Goal: Information Seeking & Learning: Learn about a topic

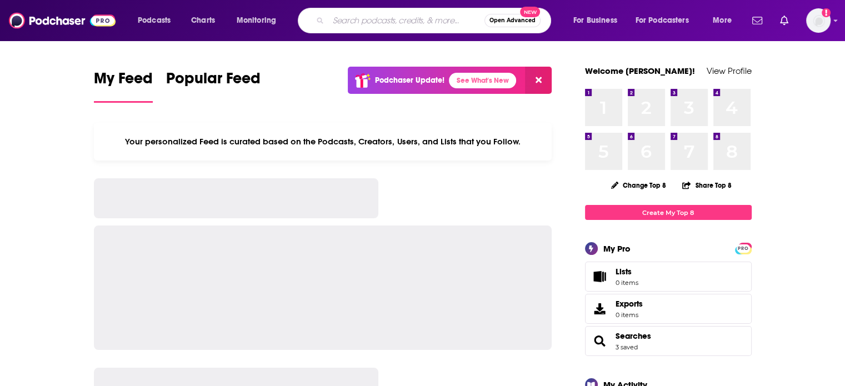
click at [402, 21] on input "Search podcasts, credits, & more..." at bounding box center [406, 21] width 156 height 18
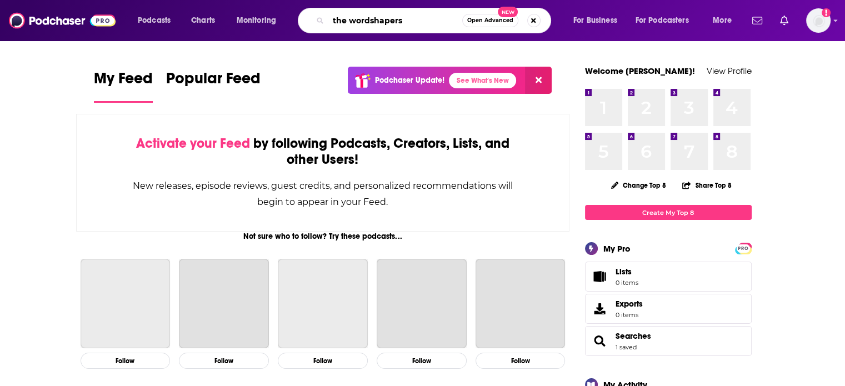
type input "the wordshapers"
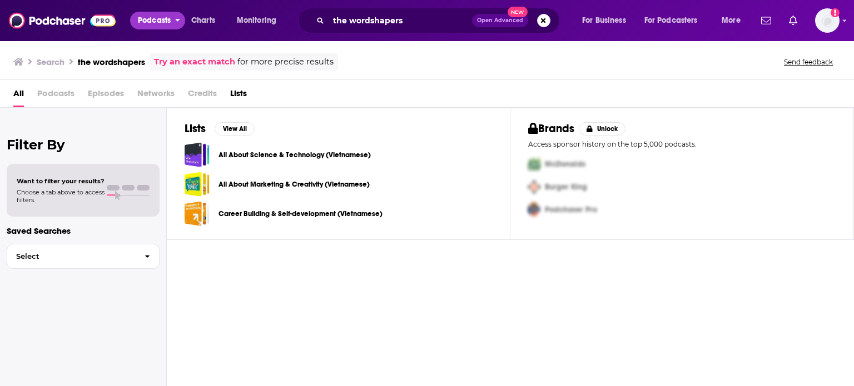
click at [159, 24] on span "Podcasts" at bounding box center [154, 21] width 33 height 16
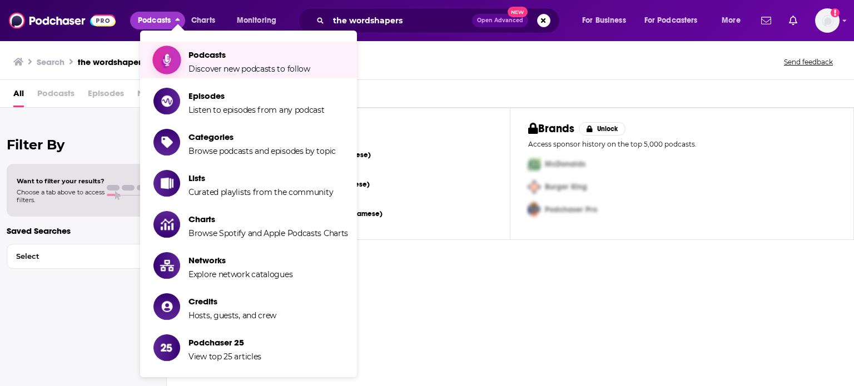
click at [191, 59] on span "Podcasts" at bounding box center [249, 54] width 122 height 11
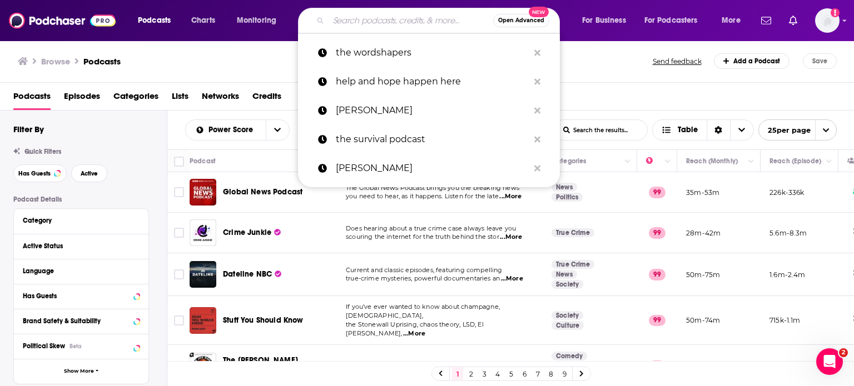
click at [357, 24] on input "Search podcasts, credits, & more..." at bounding box center [410, 21] width 164 height 18
paste input "The Worldshapers"
type input "The Worldshapers"
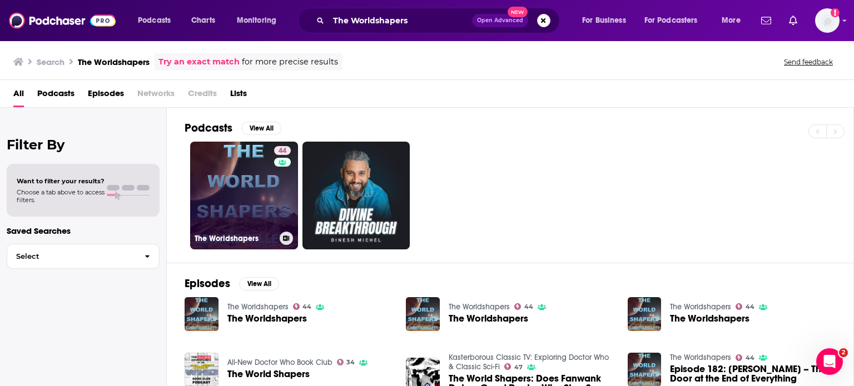
click at [250, 181] on link "44 The Worldshapers" at bounding box center [244, 196] width 108 height 108
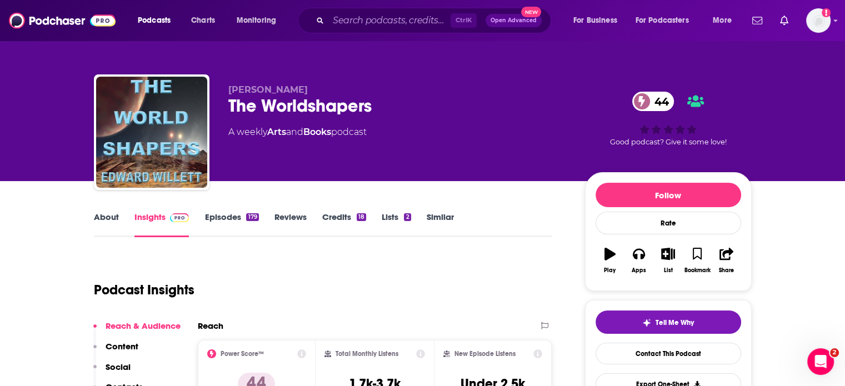
click at [845, 33] on div "Podcasts Charts Monitoring Ctrl K Open Advanced New For Business For Podcasters…" at bounding box center [422, 20] width 845 height 41
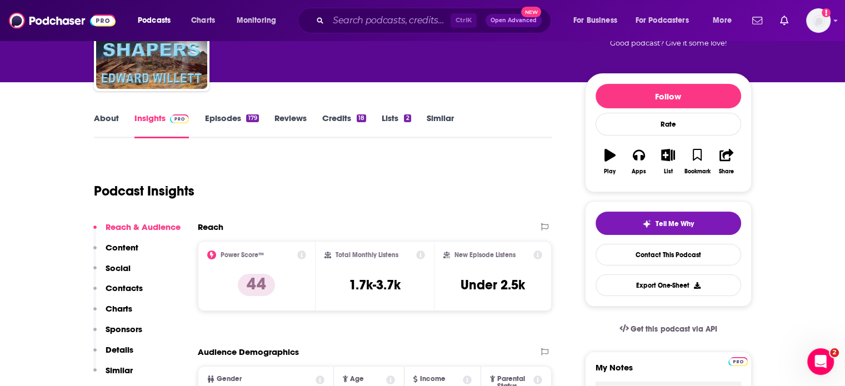
scroll to position [113, 0]
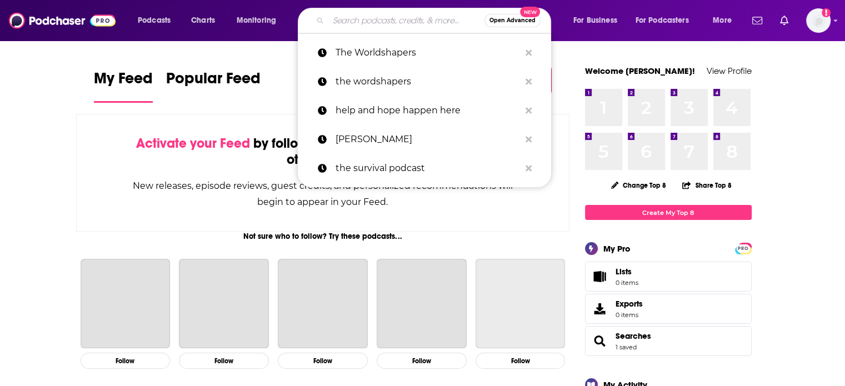
click at [340, 19] on input "Search podcasts, credits, & more..." at bounding box center [406, 21] width 156 height 18
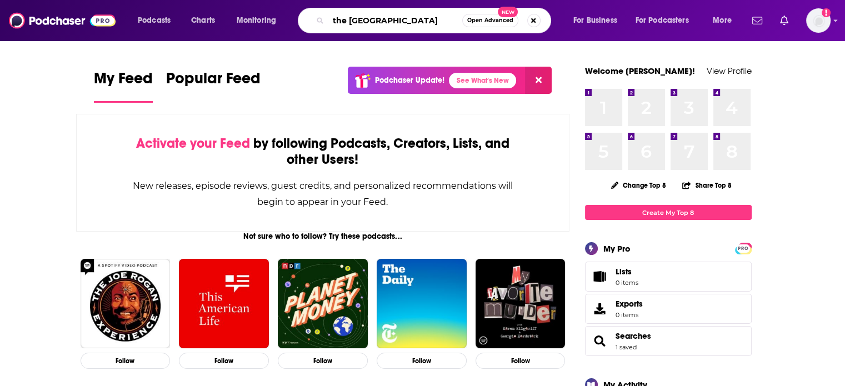
type input "the white city"
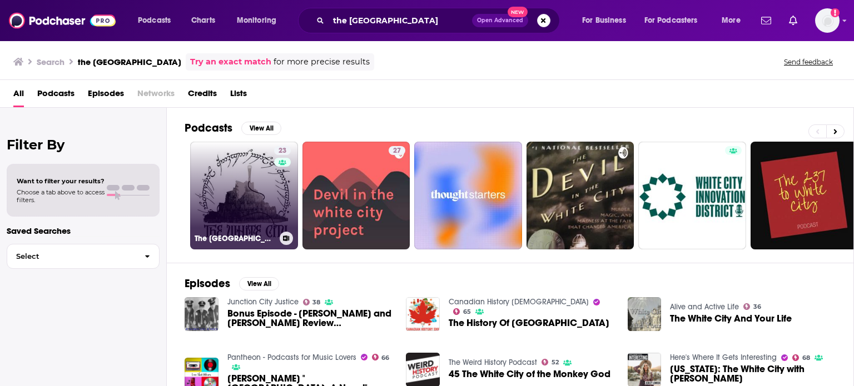
click at [256, 188] on link "23 The White City" at bounding box center [244, 196] width 108 height 108
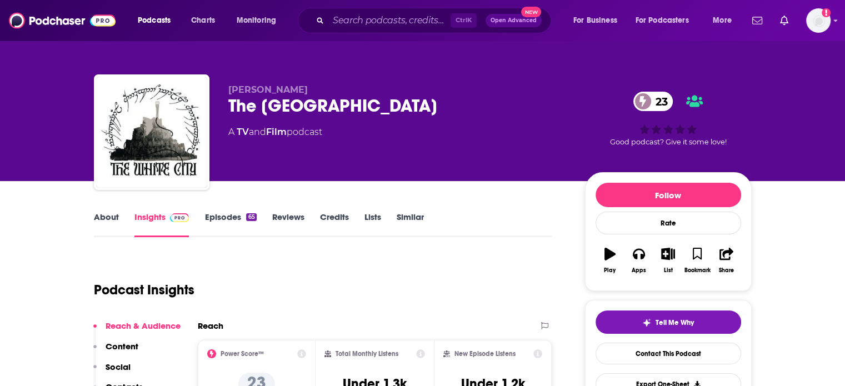
click at [114, 216] on link "About" at bounding box center [106, 225] width 25 height 26
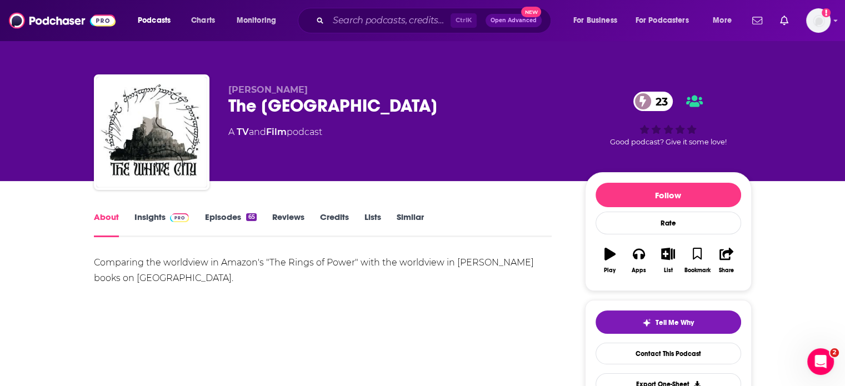
click at [151, 218] on link "Insights" at bounding box center [161, 225] width 55 height 26
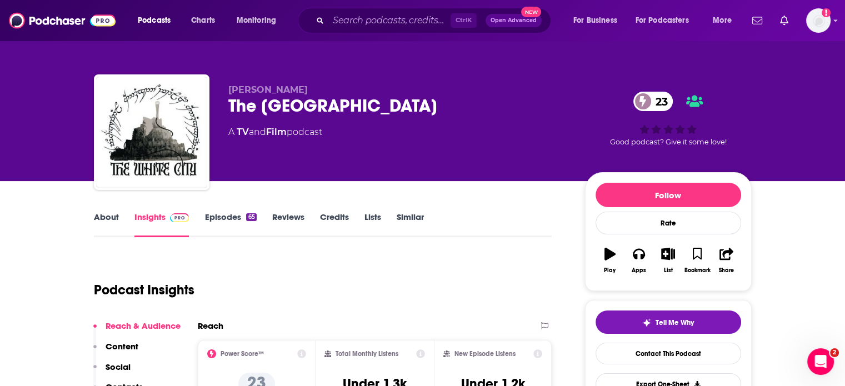
click at [111, 214] on link "About" at bounding box center [106, 225] width 25 height 26
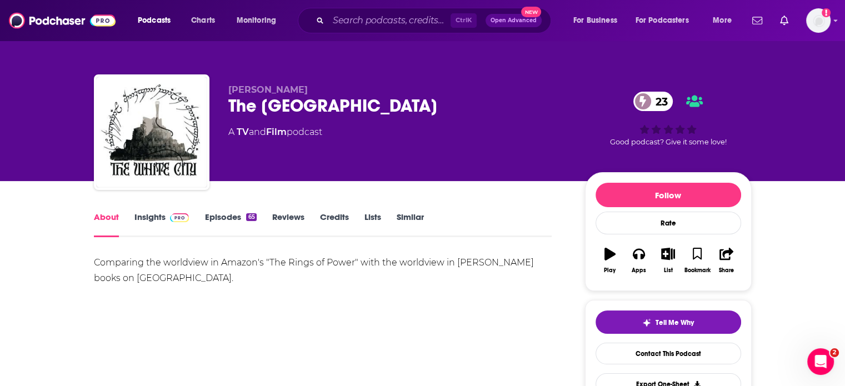
click at [175, 281] on div "Comparing the worldview in Amazon's "The Rings of Power" with the worldview in …" at bounding box center [323, 270] width 458 height 31
